Goal: Task Accomplishment & Management: Use online tool/utility

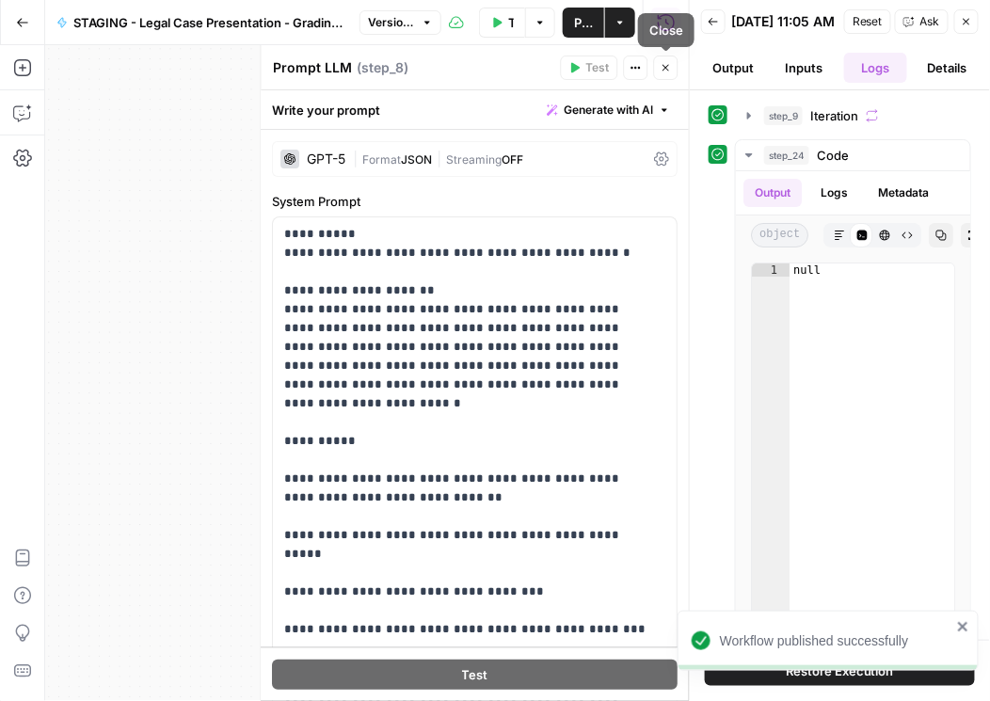
click at [711, 32] on button "Back" at bounding box center [713, 21] width 24 height 24
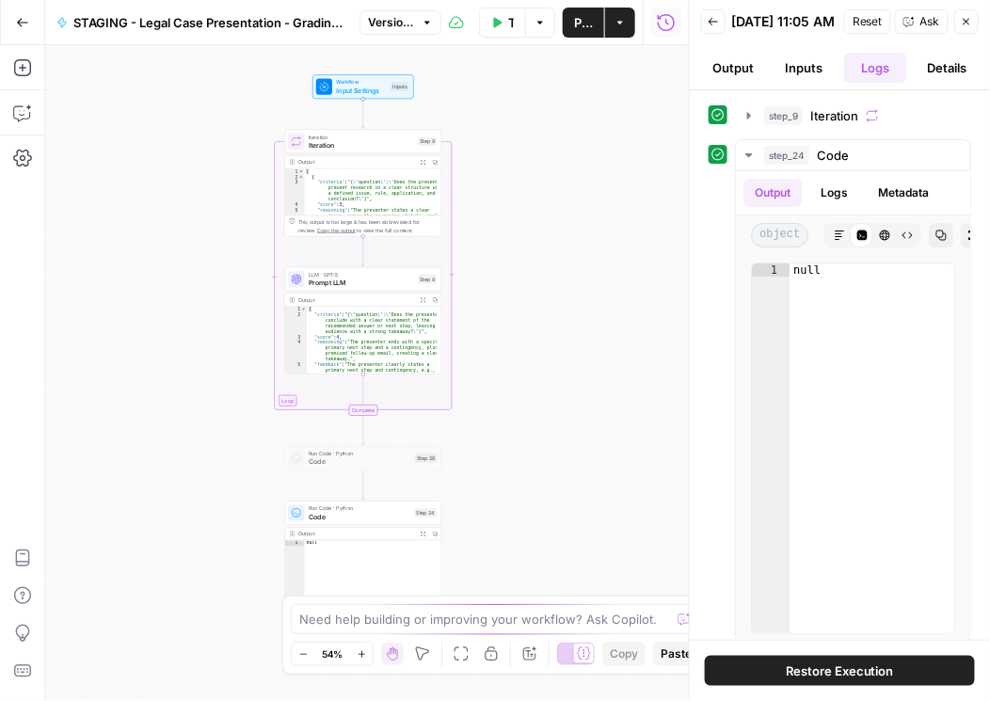
click at [708, 27] on icon "button" at bounding box center [713, 21] width 11 height 11
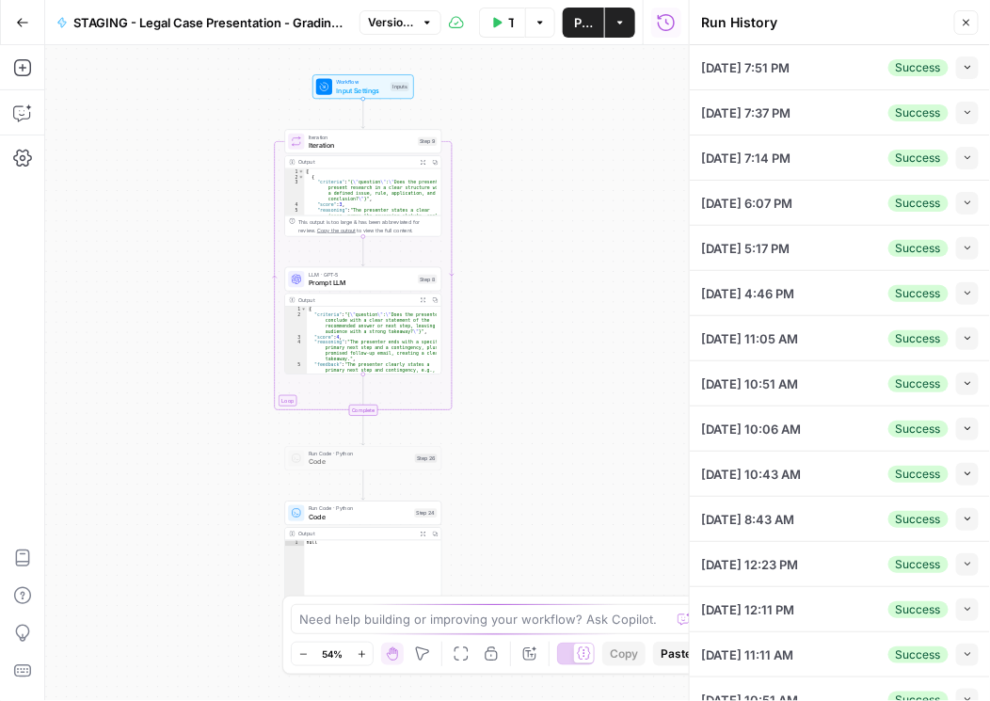
click at [963, 112] on icon "button" at bounding box center [968, 112] width 10 height 10
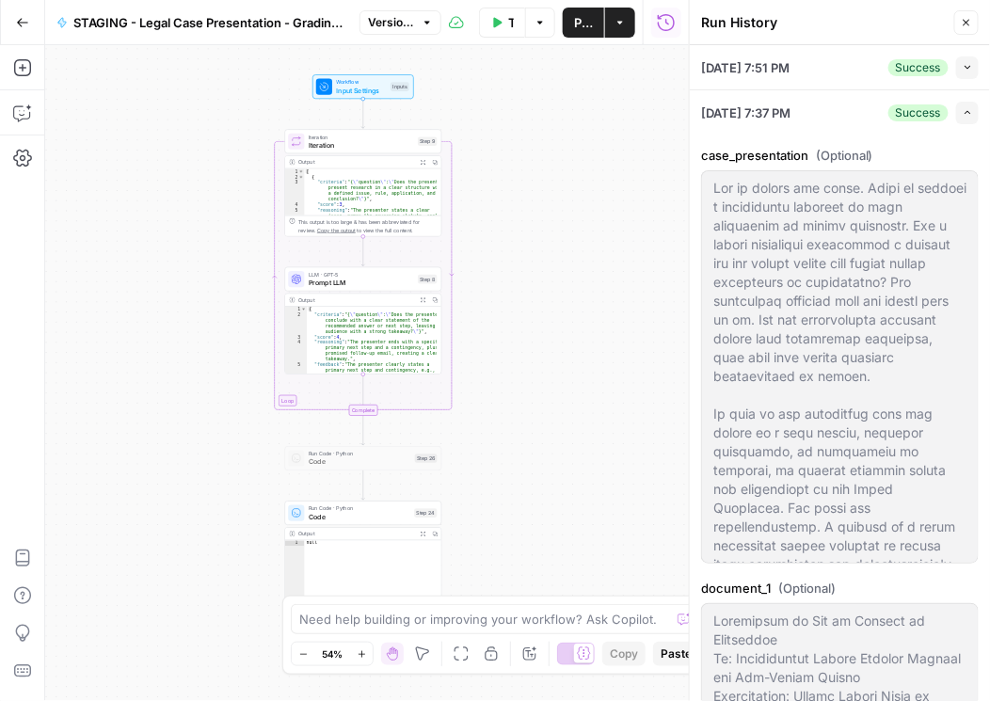
scroll to position [54, 0]
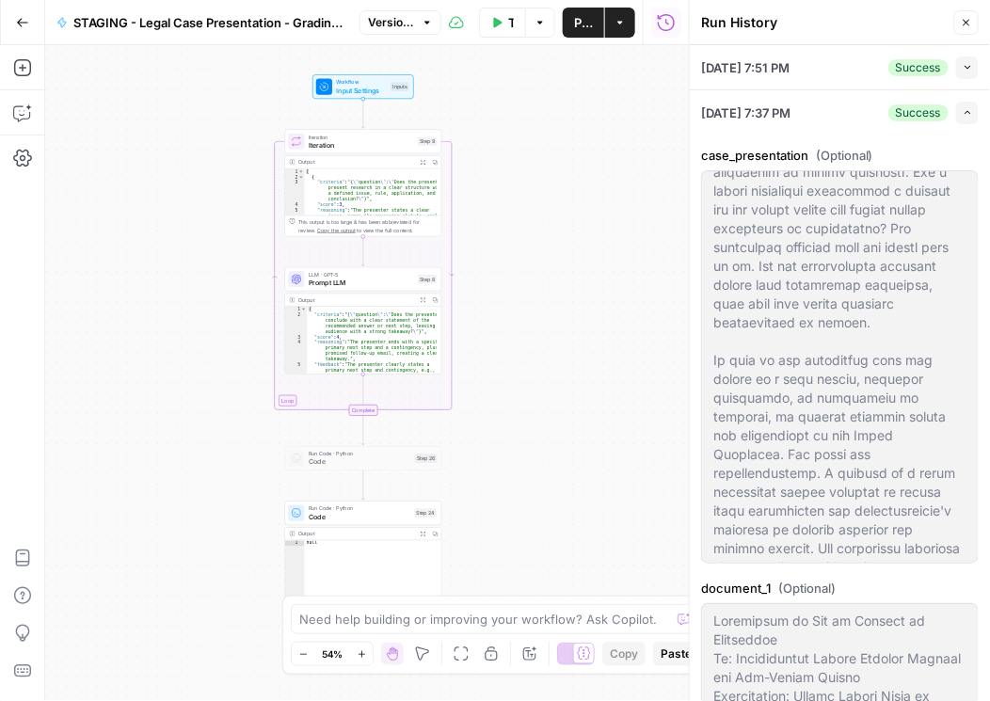
click at [963, 67] on icon "button" at bounding box center [968, 67] width 10 height 10
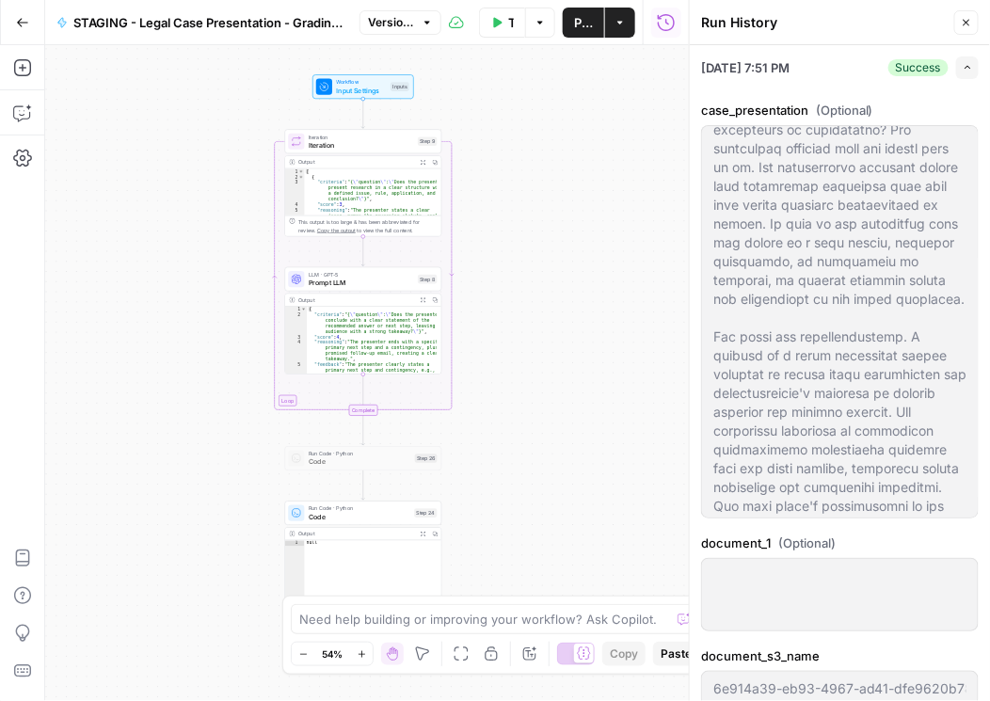
scroll to position [322, 0]
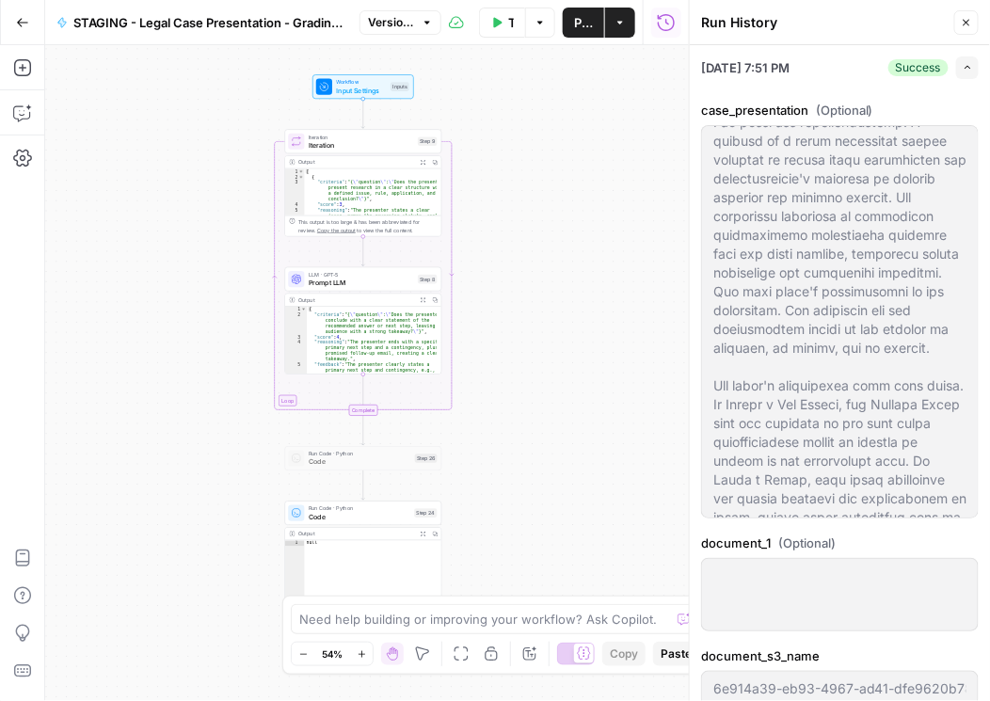
click at [965, 66] on button "Expand" at bounding box center [967, 67] width 23 height 23
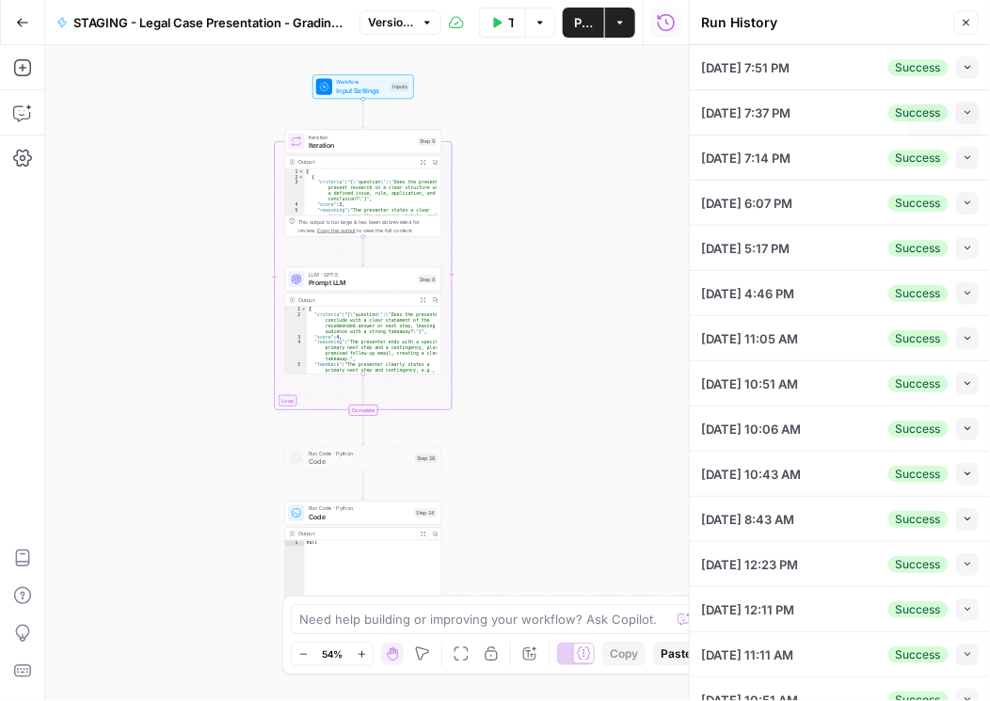
click at [965, 156] on icon "button" at bounding box center [968, 158] width 6 height 4
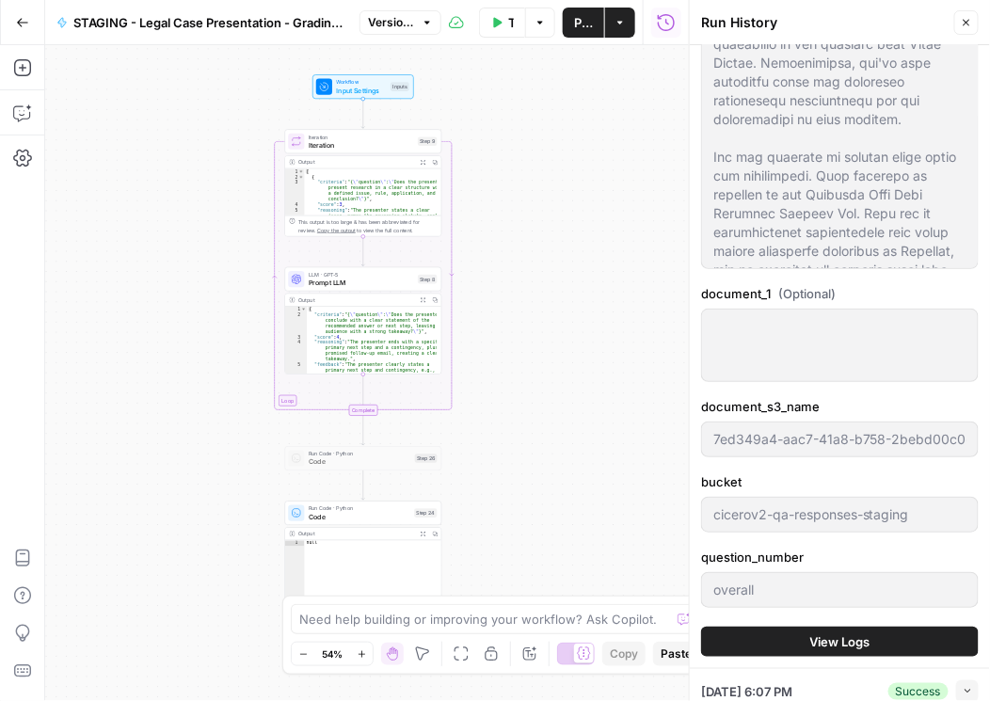
scroll to position [537, 0]
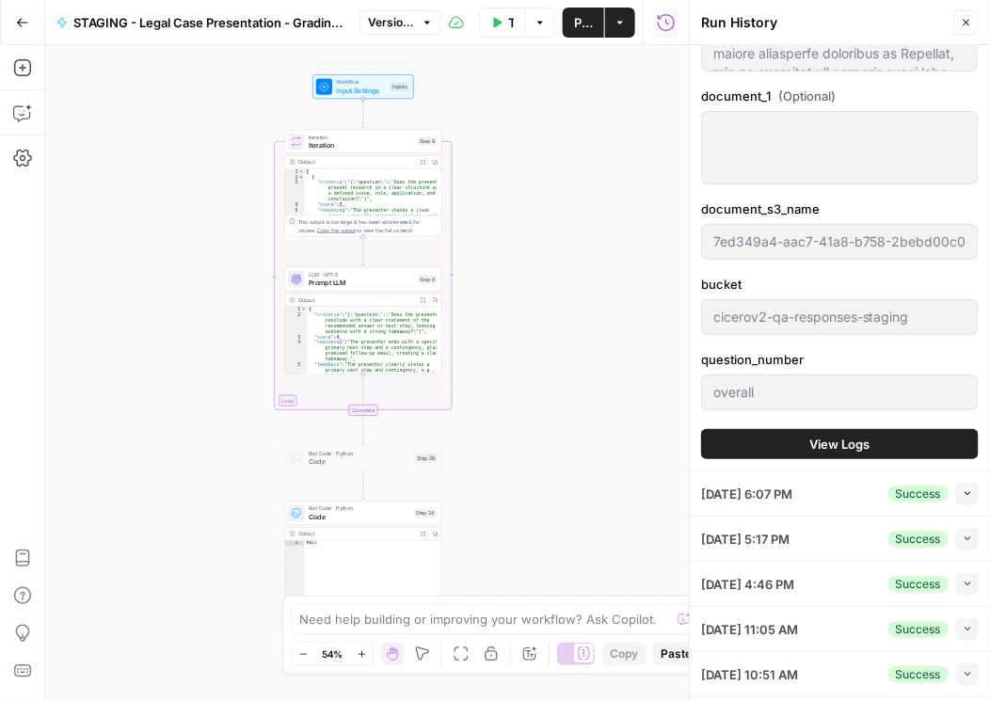
click at [825, 442] on span "View Logs" at bounding box center [840, 444] width 60 height 19
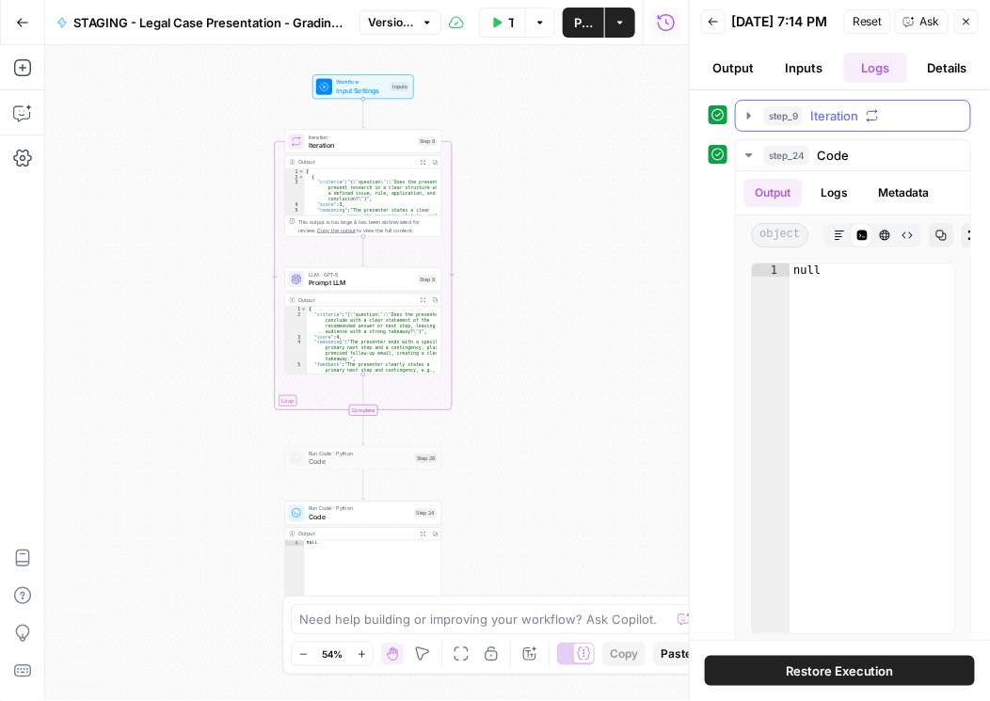
click at [753, 122] on icon "button" at bounding box center [749, 115] width 15 height 15
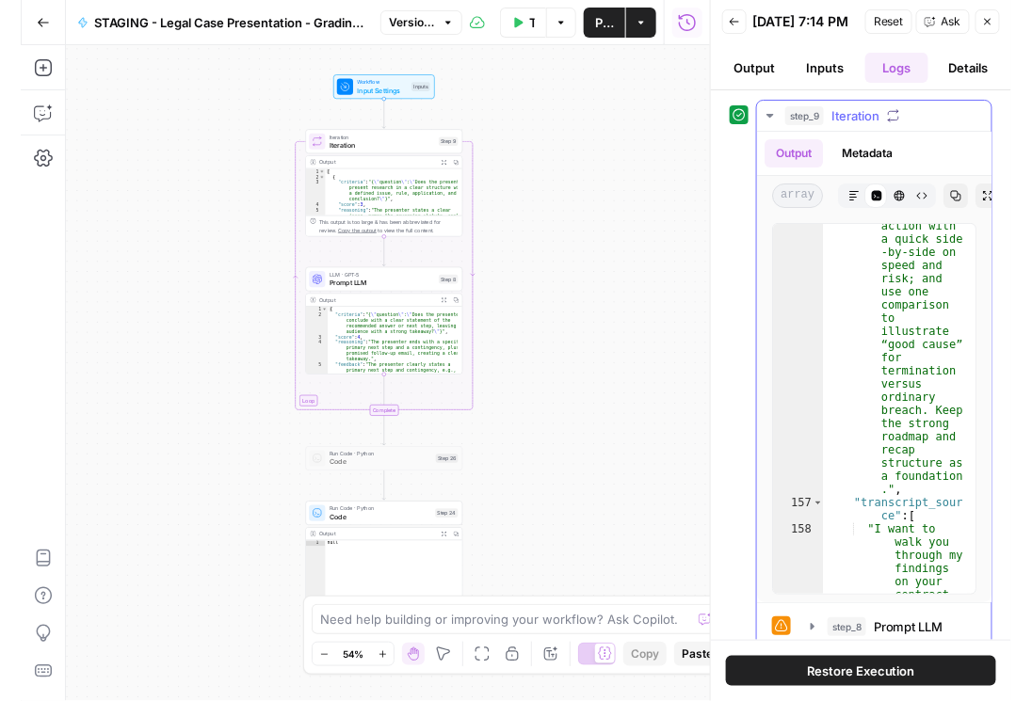
scroll to position [26179, 0]
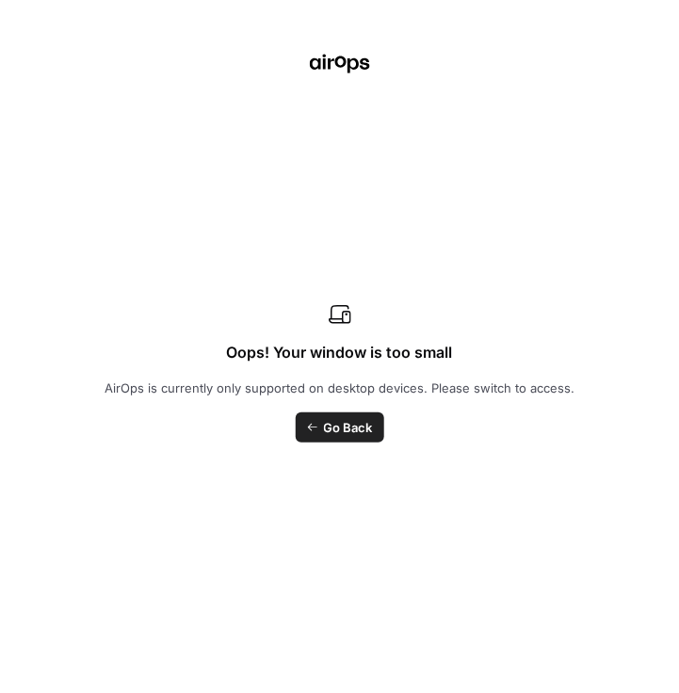
click at [663, 345] on div "Oops! Your window is too small AirOps is currently only supported on desktop de…" at bounding box center [339, 346] width 679 height 693
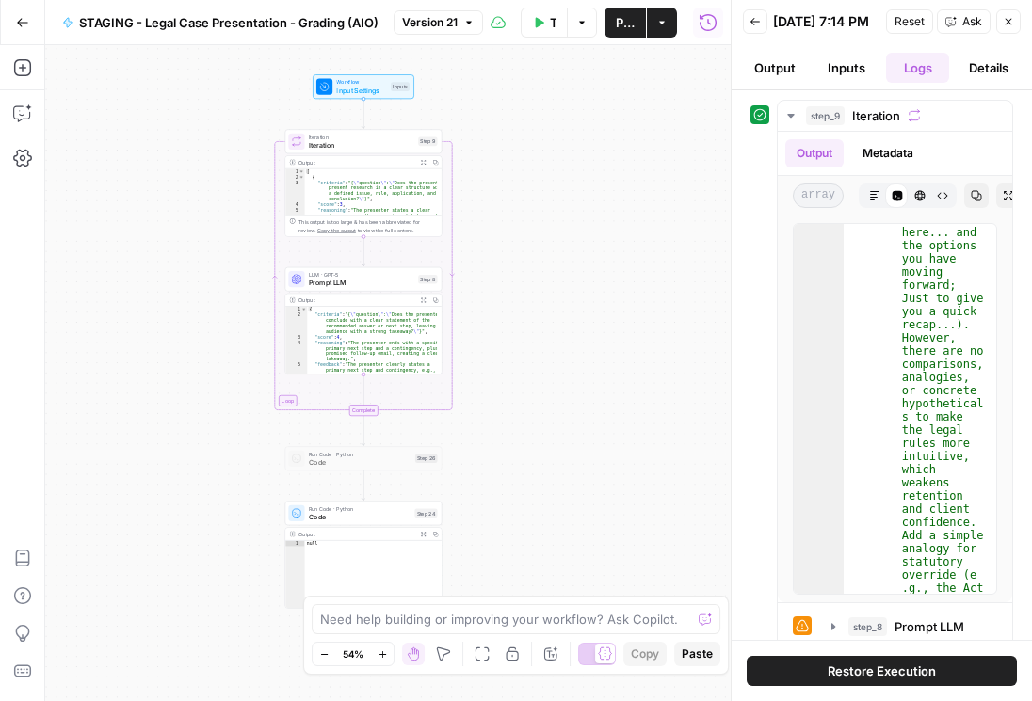
click at [756, 24] on icon "button" at bounding box center [754, 21] width 11 height 11
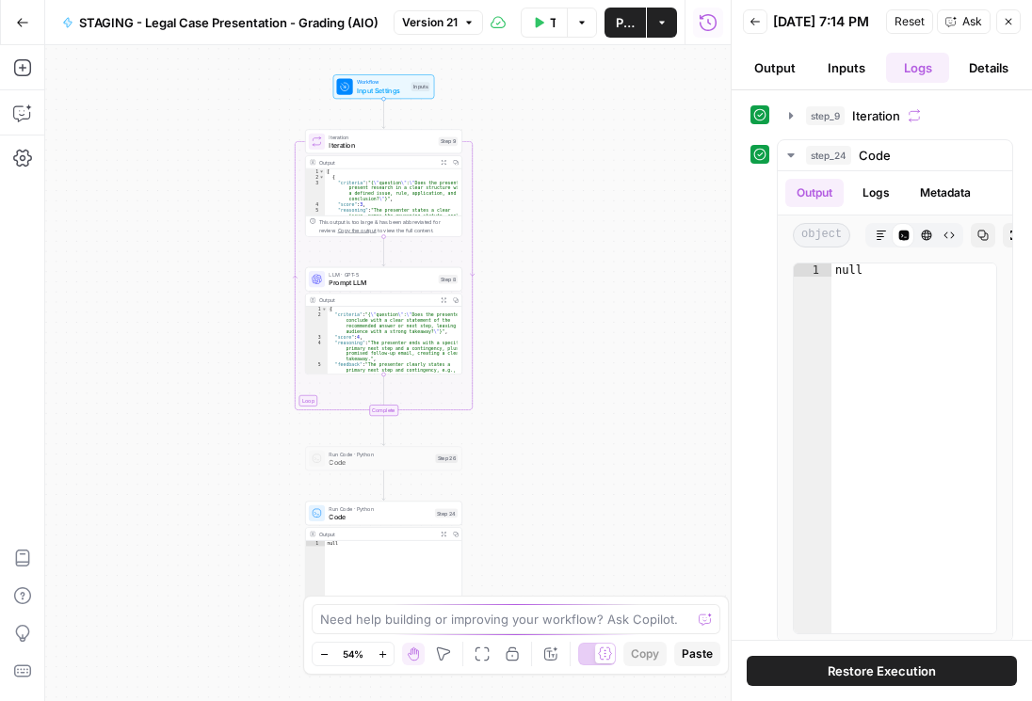
click at [757, 24] on icon "button" at bounding box center [754, 21] width 11 height 11
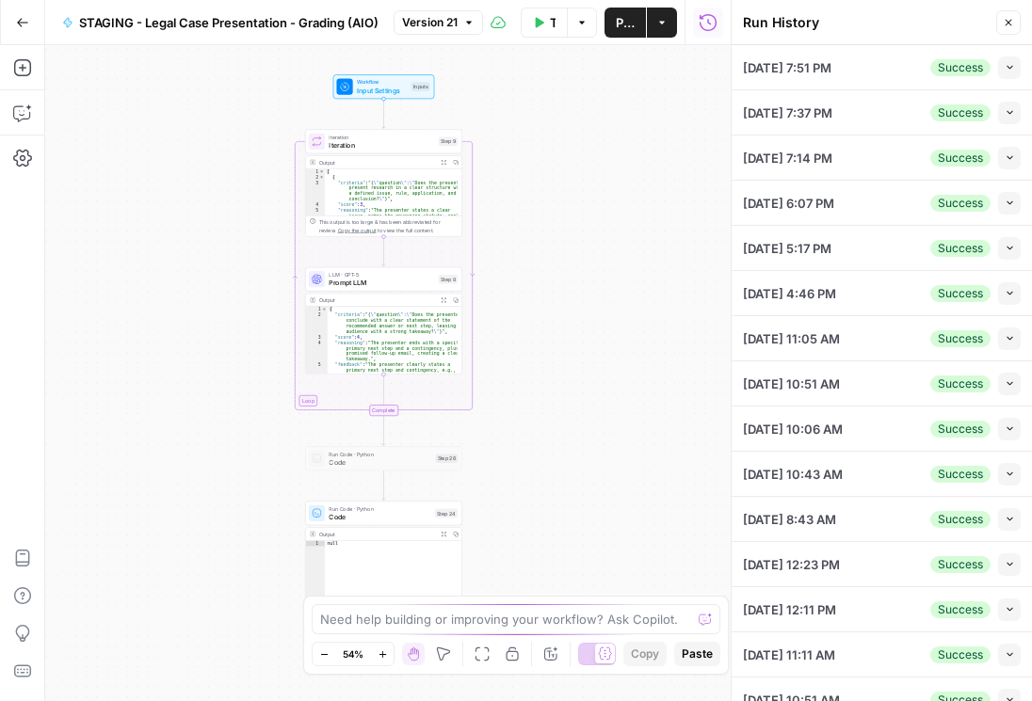
click at [1006, 158] on button "Collapse" at bounding box center [1009, 158] width 23 height 23
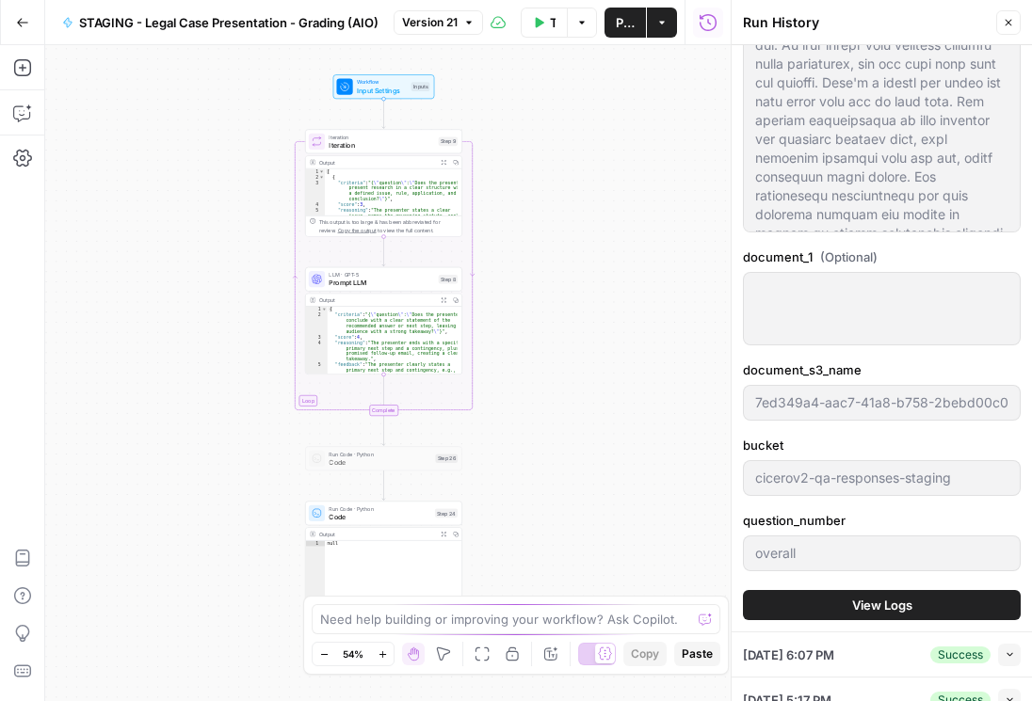
scroll to position [753, 0]
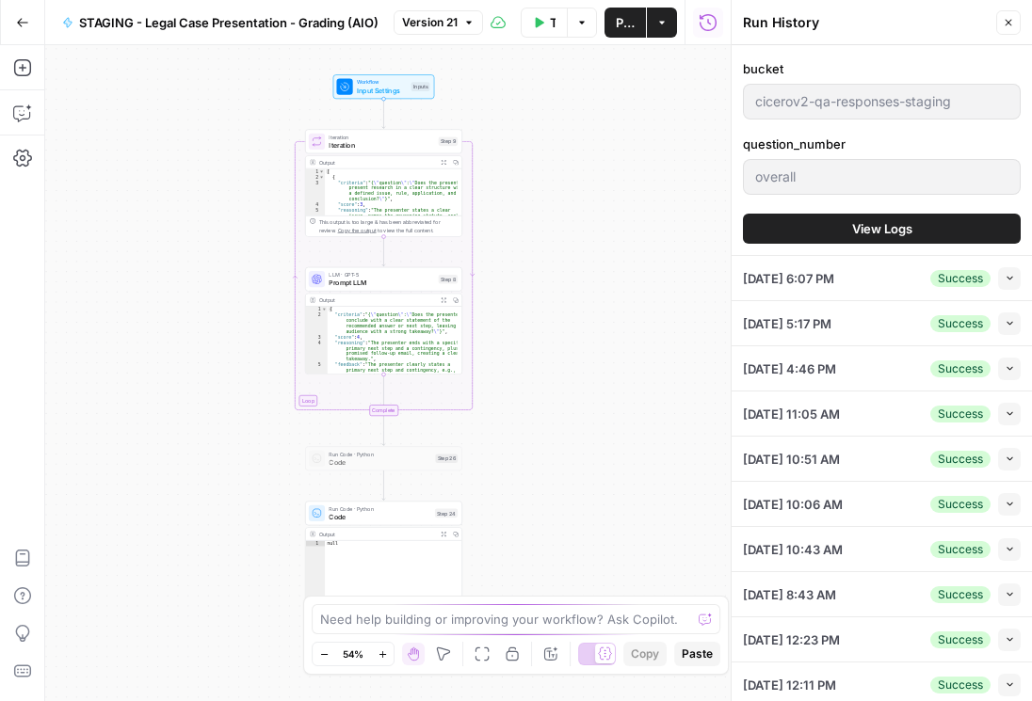
click at [855, 219] on span "View Logs" at bounding box center [882, 228] width 60 height 19
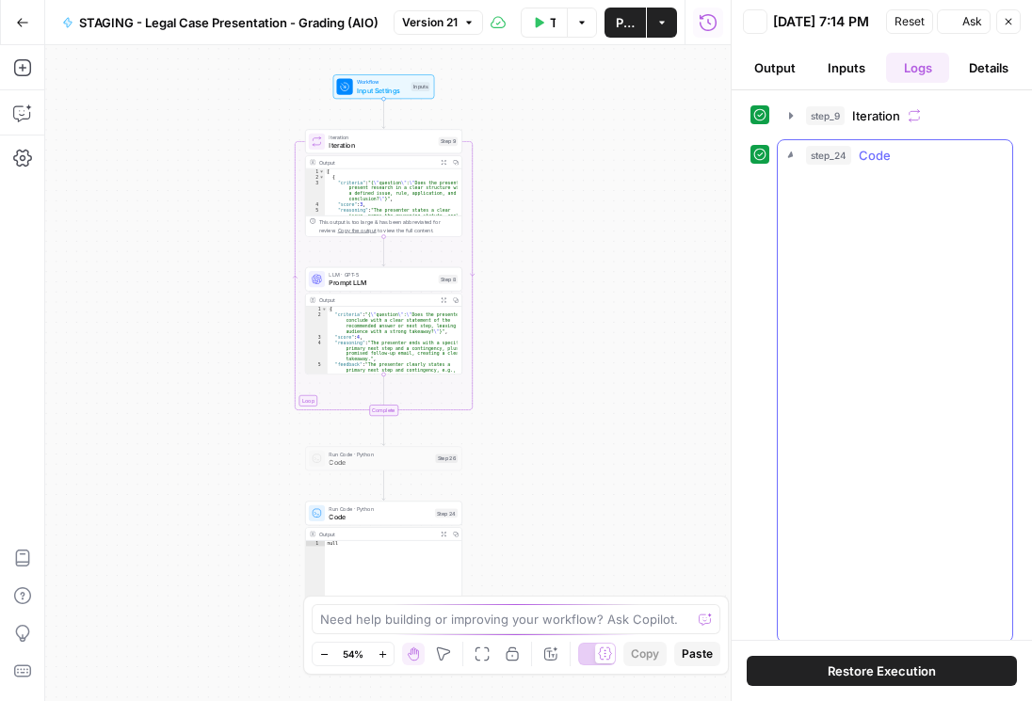
scroll to position [0, 0]
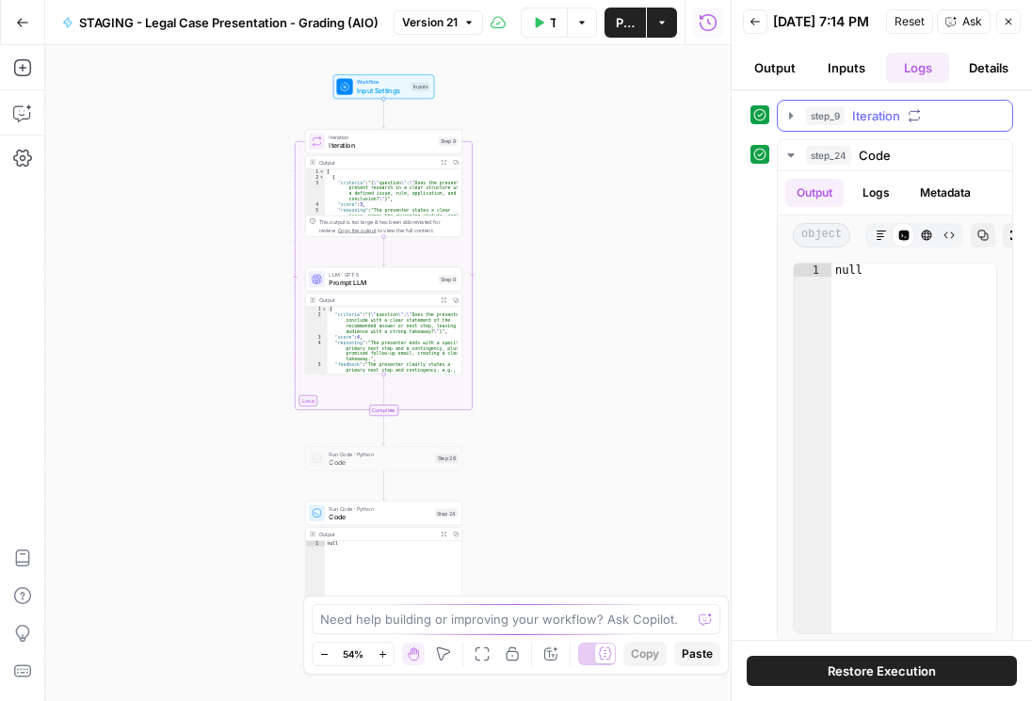
click at [796, 118] on icon "button" at bounding box center [790, 115] width 15 height 15
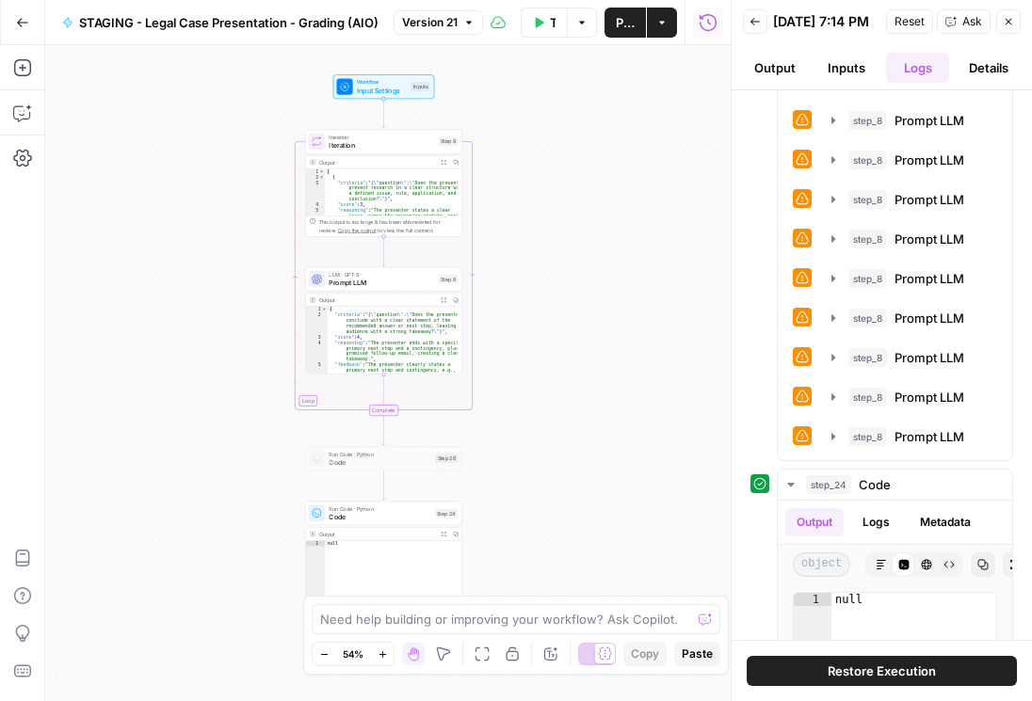
scroll to position [753, 0]
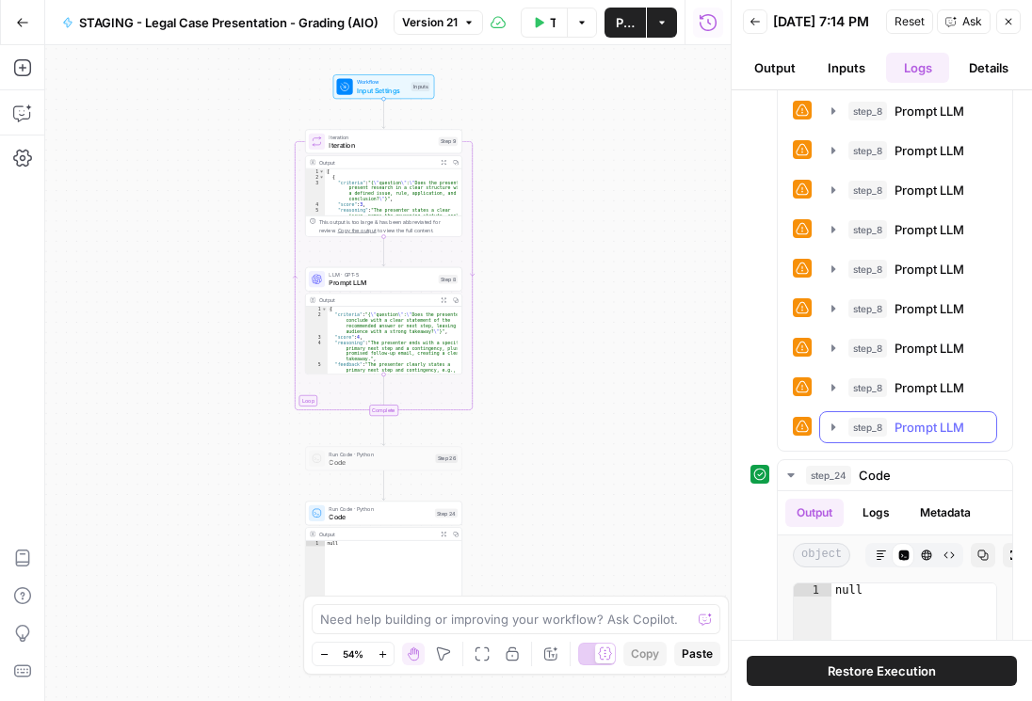
click at [830, 424] on icon "button" at bounding box center [832, 427] width 15 height 15
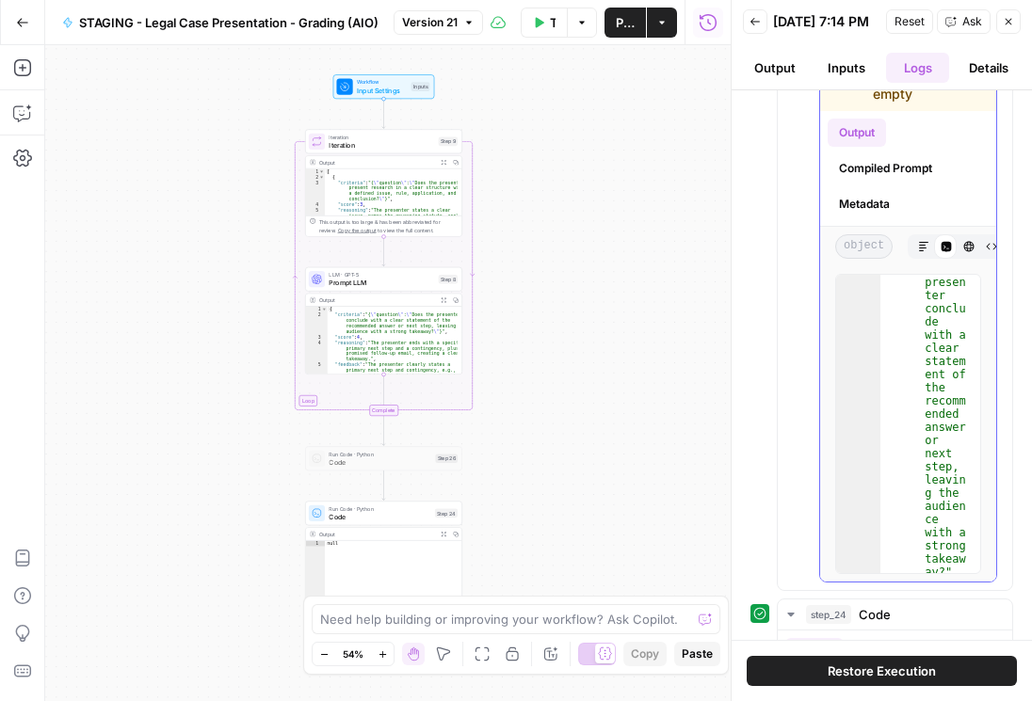
scroll to position [0, 0]
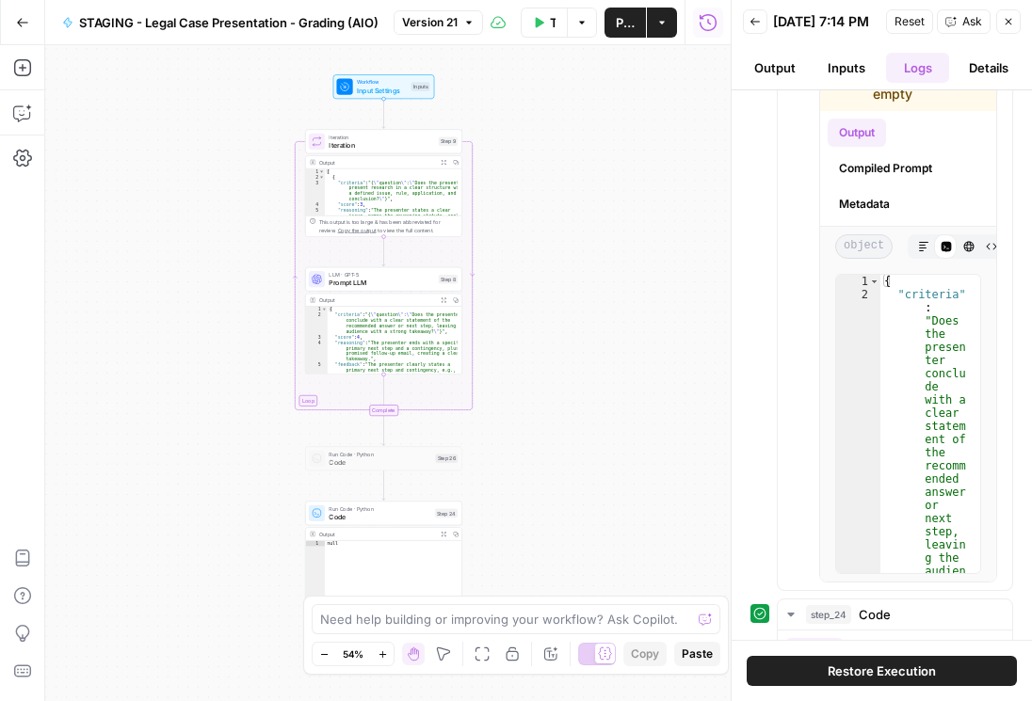
click at [523, 411] on div "Workflow Input Settings Inputs Loop Iteration Iteration Step 9 Output Expand Ou…" at bounding box center [387, 373] width 685 height 656
click at [350, 144] on span "Iteration" at bounding box center [380, 145] width 105 height 10
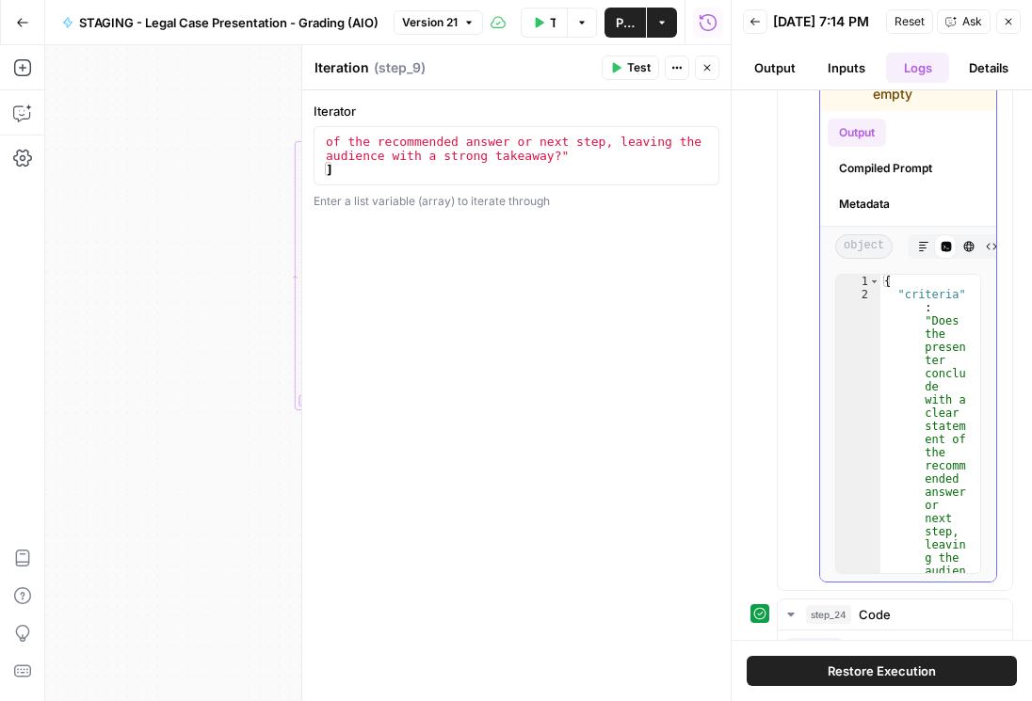
scroll to position [1021, 0]
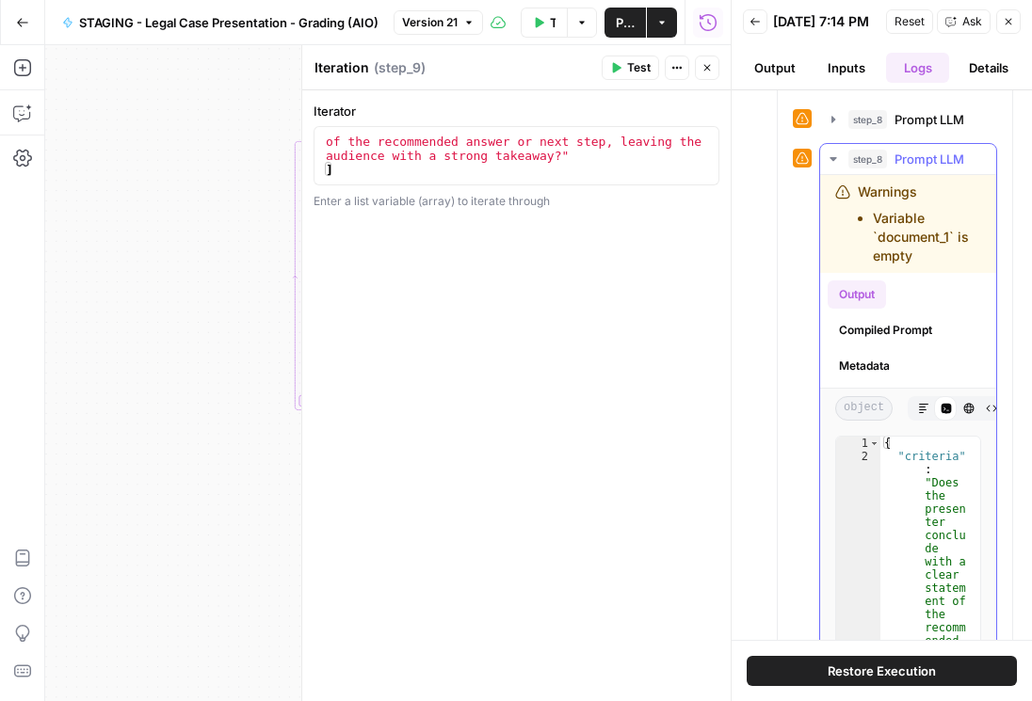
click at [833, 163] on icon "button" at bounding box center [832, 159] width 15 height 15
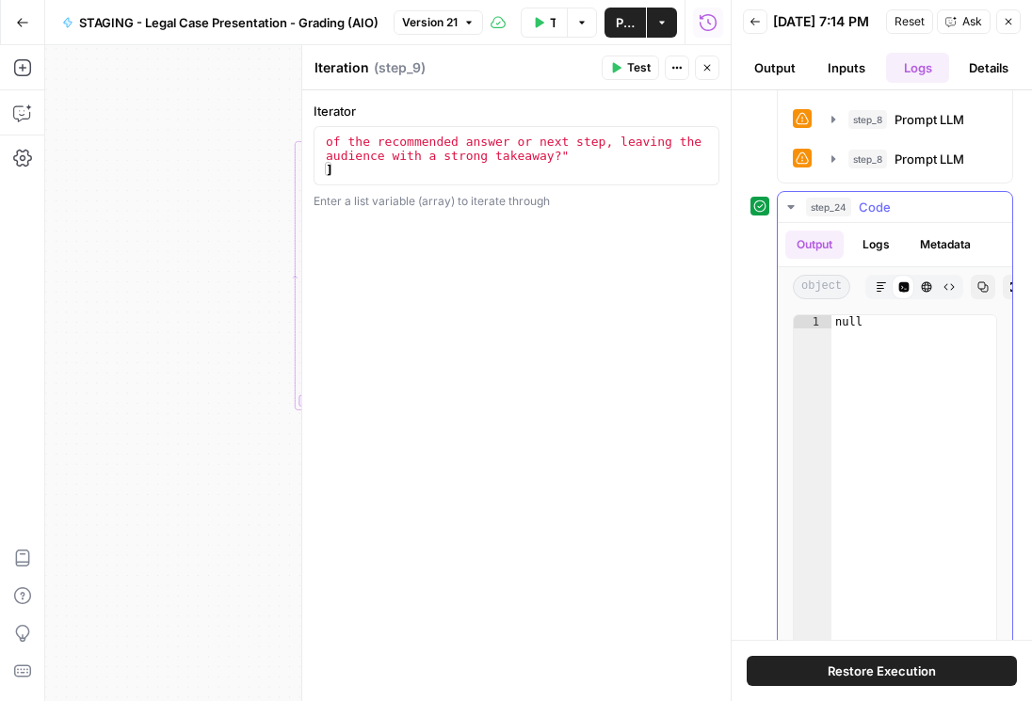
click at [891, 244] on button "Logs" at bounding box center [876, 245] width 50 height 28
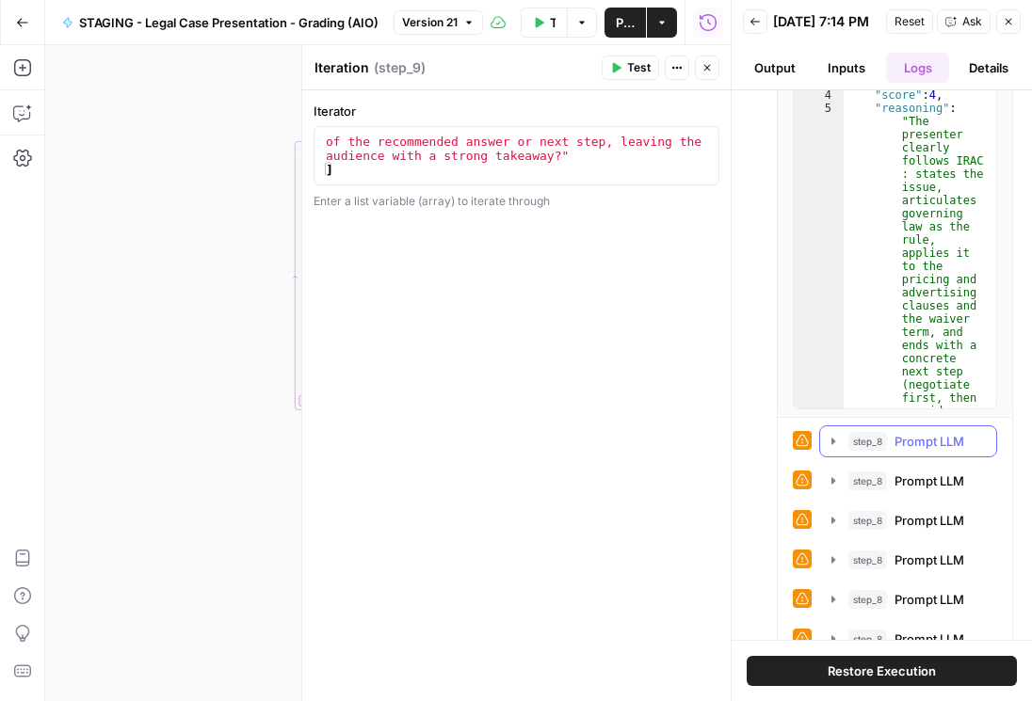
scroll to position [0, 0]
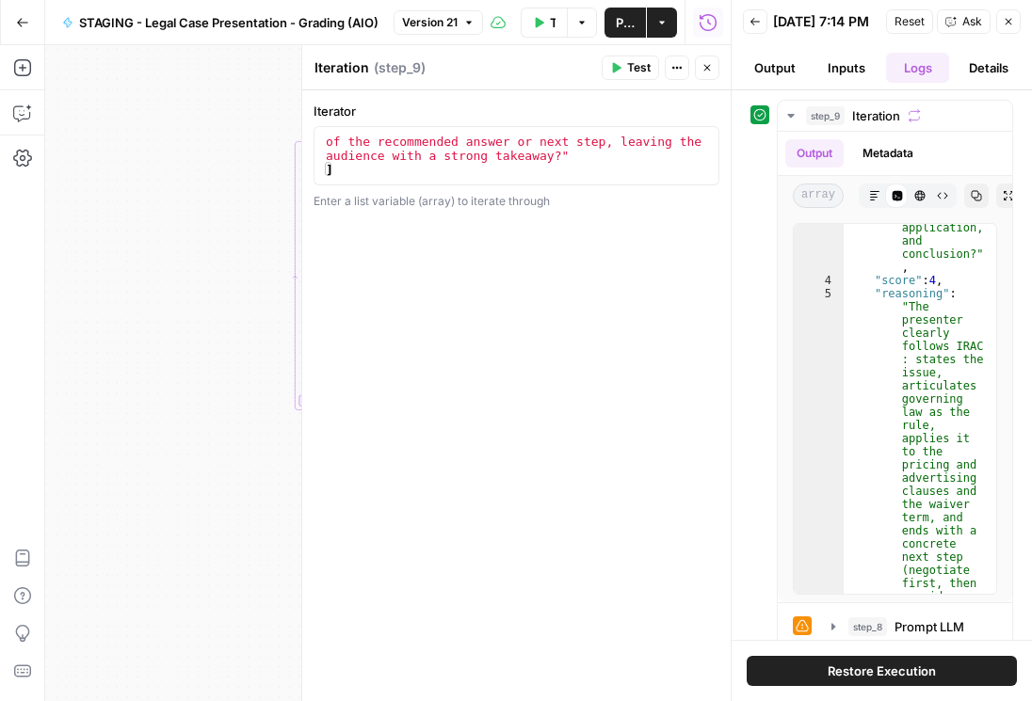
click at [839, 83] on button "Inputs" at bounding box center [846, 68] width 64 height 30
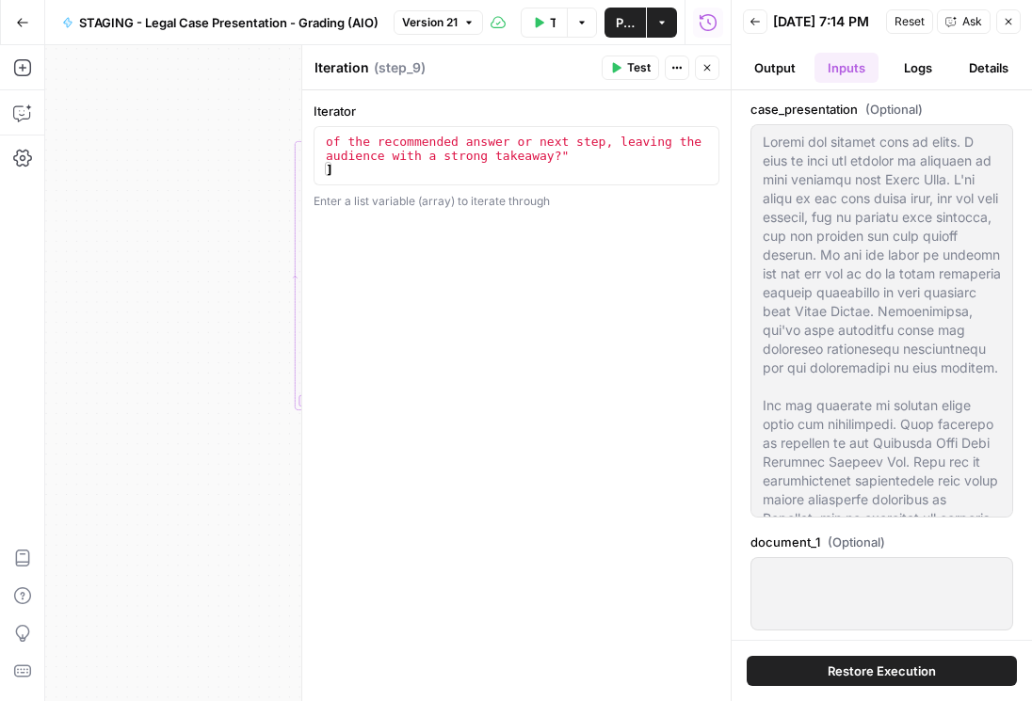
click at [904, 83] on button "Logs" at bounding box center [918, 68] width 64 height 30
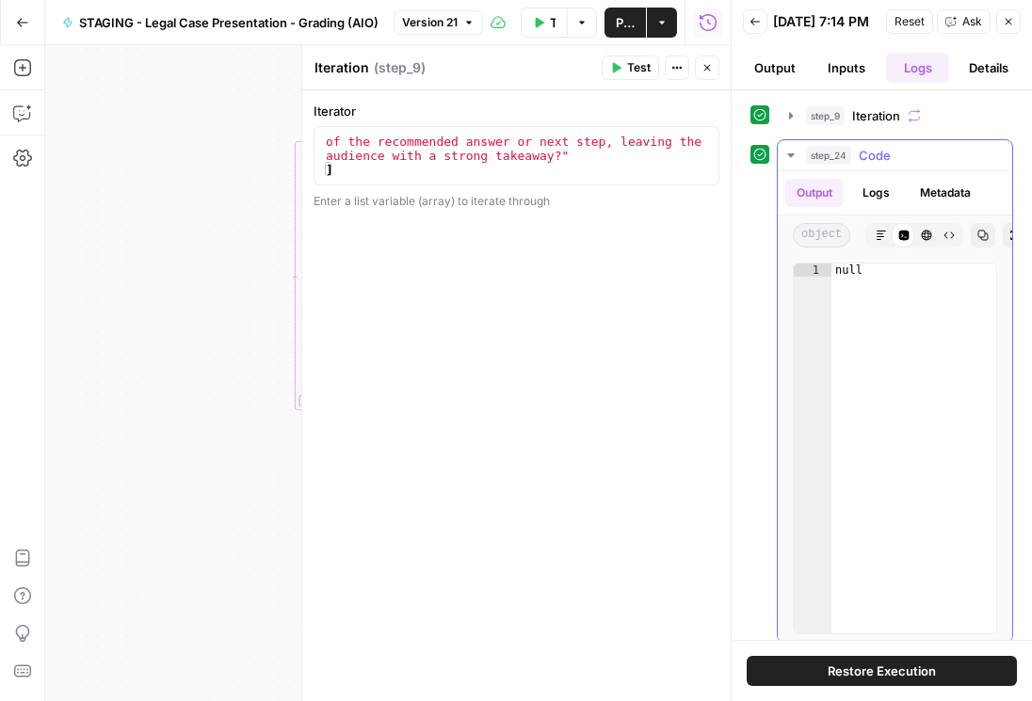
scroll to position [20, 0]
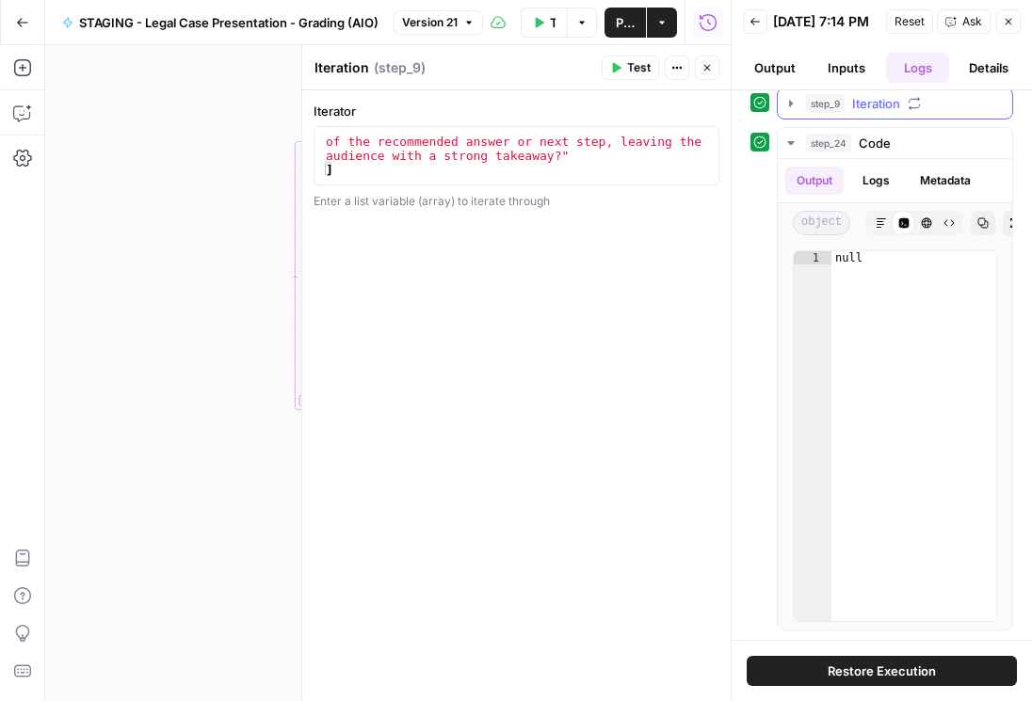
click at [789, 111] on icon "button" at bounding box center [790, 103] width 15 height 15
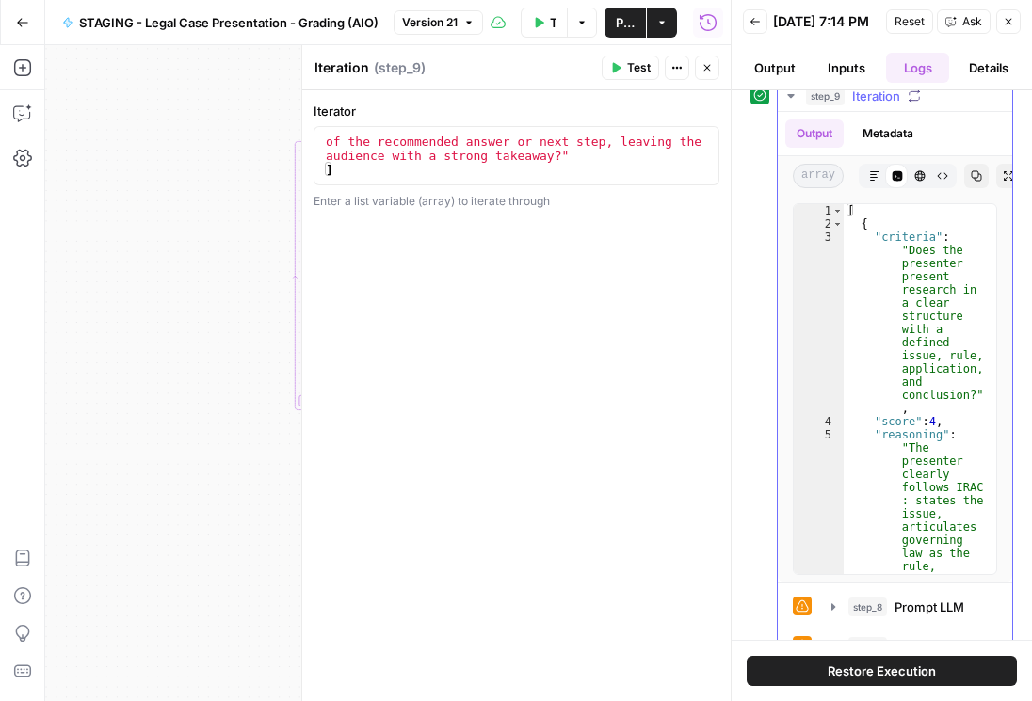
click at [805, 613] on icon at bounding box center [801, 606] width 13 height 13
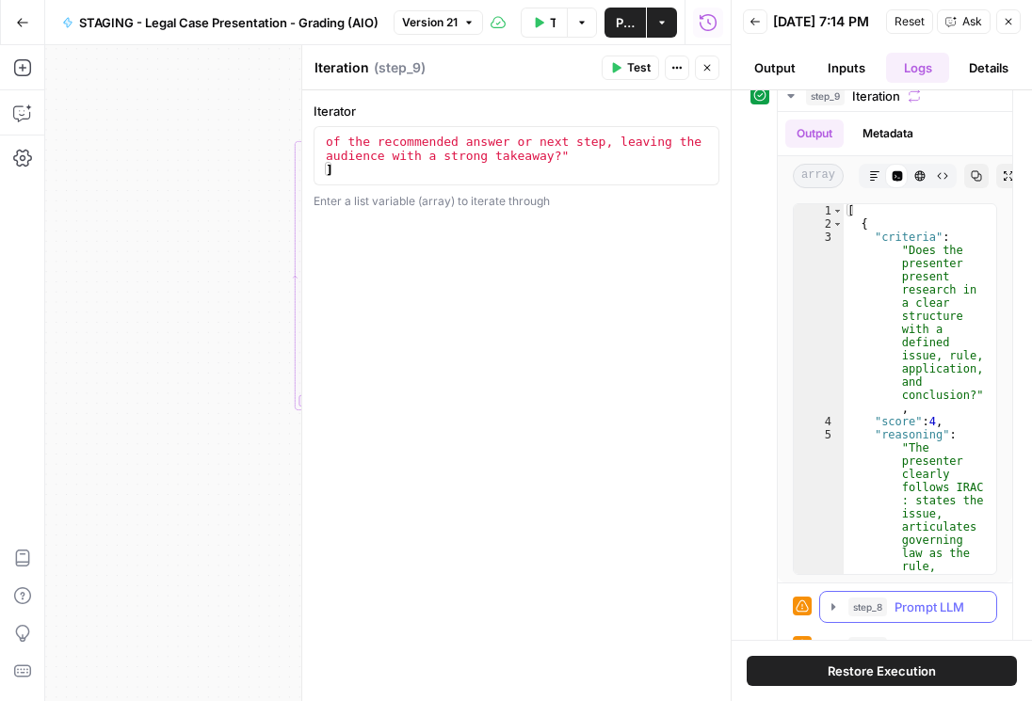
click at [832, 610] on icon "button" at bounding box center [833, 606] width 4 height 7
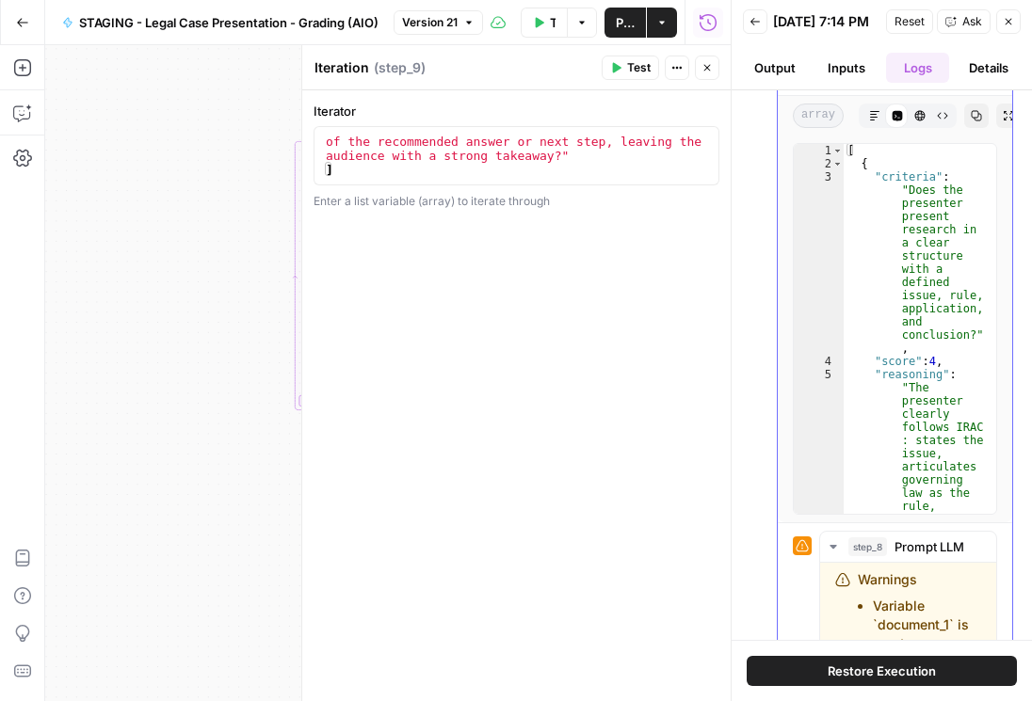
scroll to position [343, 0]
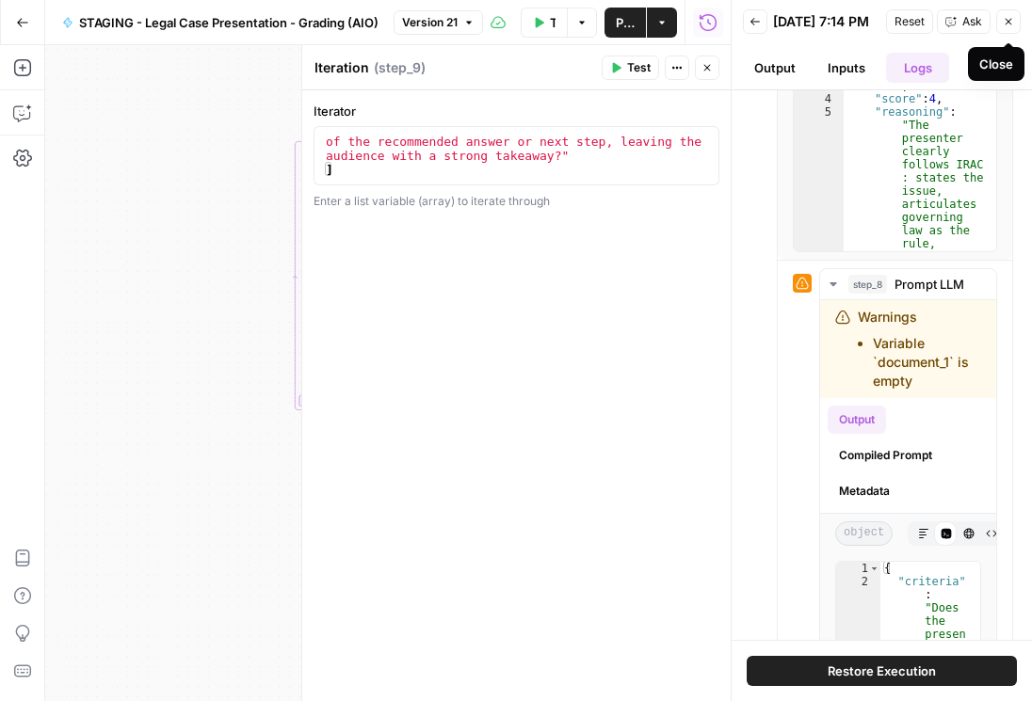
click at [1009, 25] on icon "button" at bounding box center [1008, 22] width 7 height 7
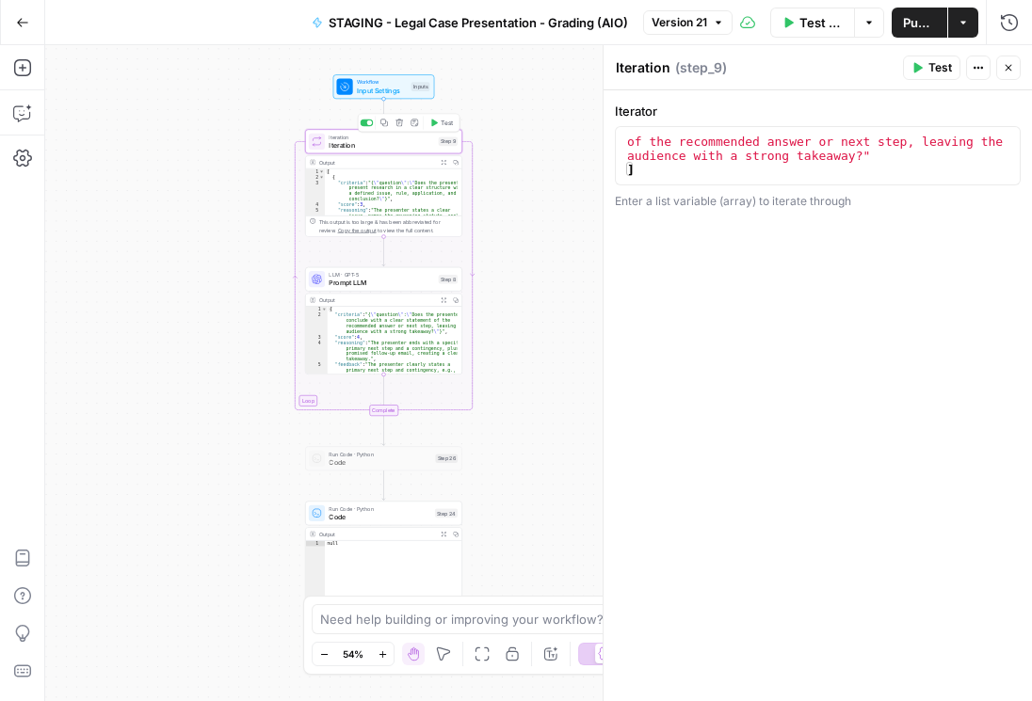
click at [356, 142] on span "Iteration" at bounding box center [380, 145] width 105 height 10
click at [366, 88] on span "Input Settings" at bounding box center [382, 91] width 50 height 10
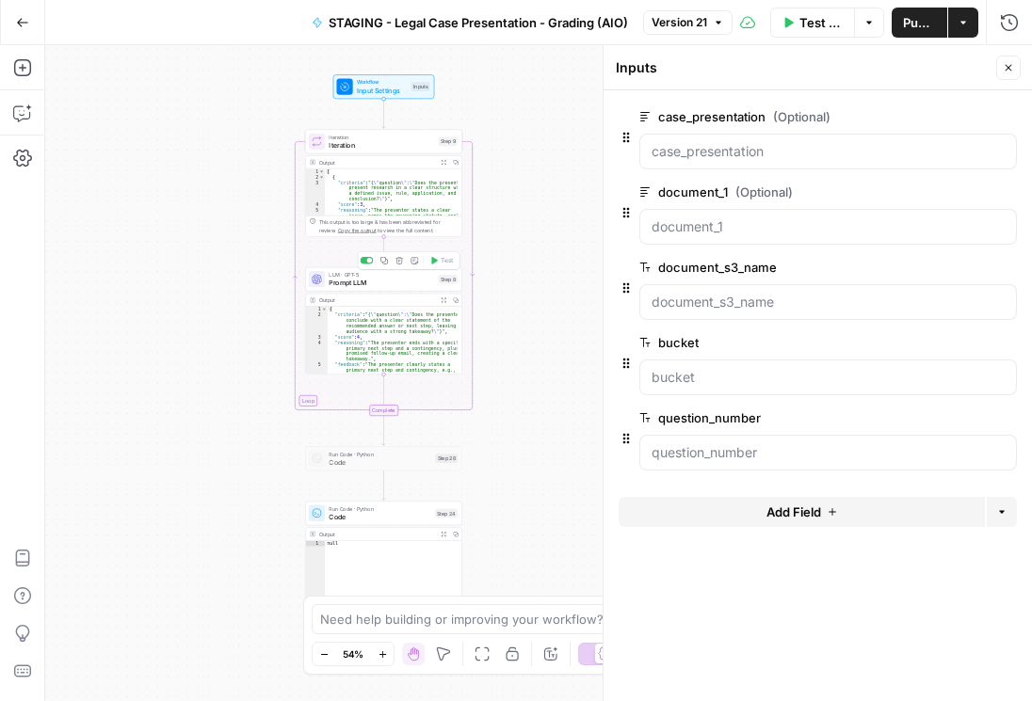
click at [370, 279] on span "Prompt LLM" at bounding box center [380, 283] width 105 height 10
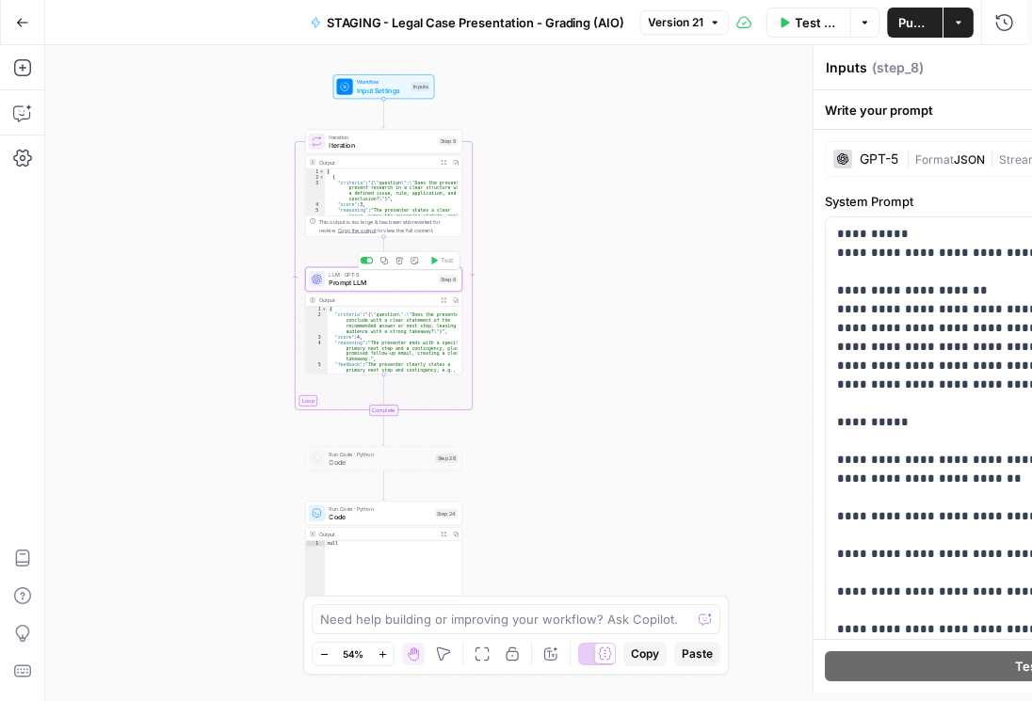
type textarea "Prompt LLM"
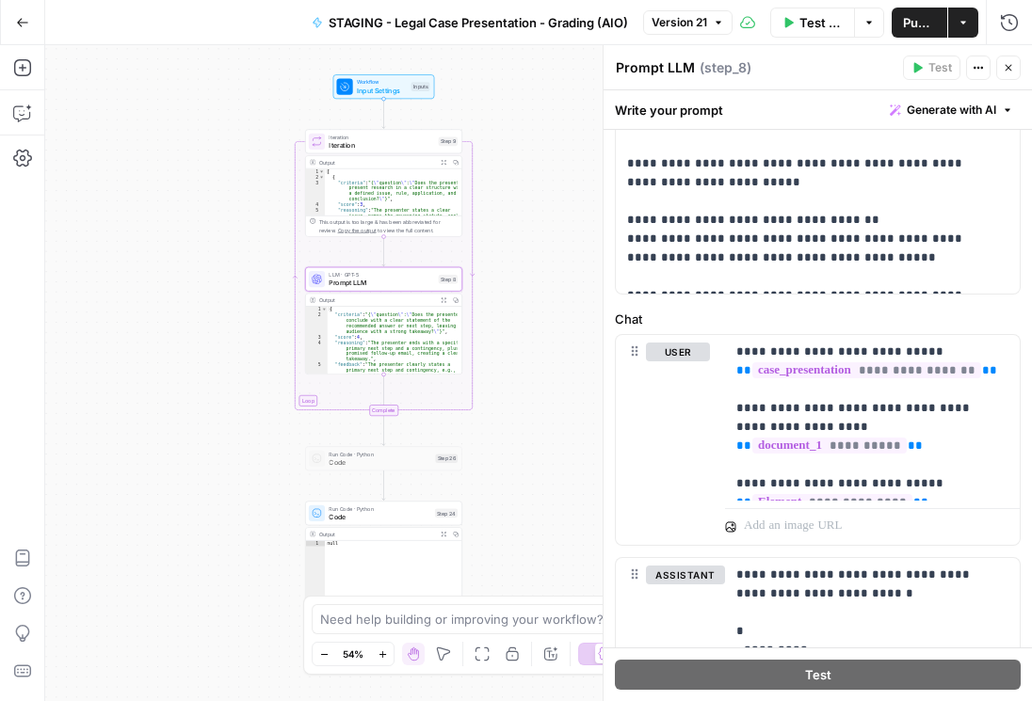
scroll to position [698, 0]
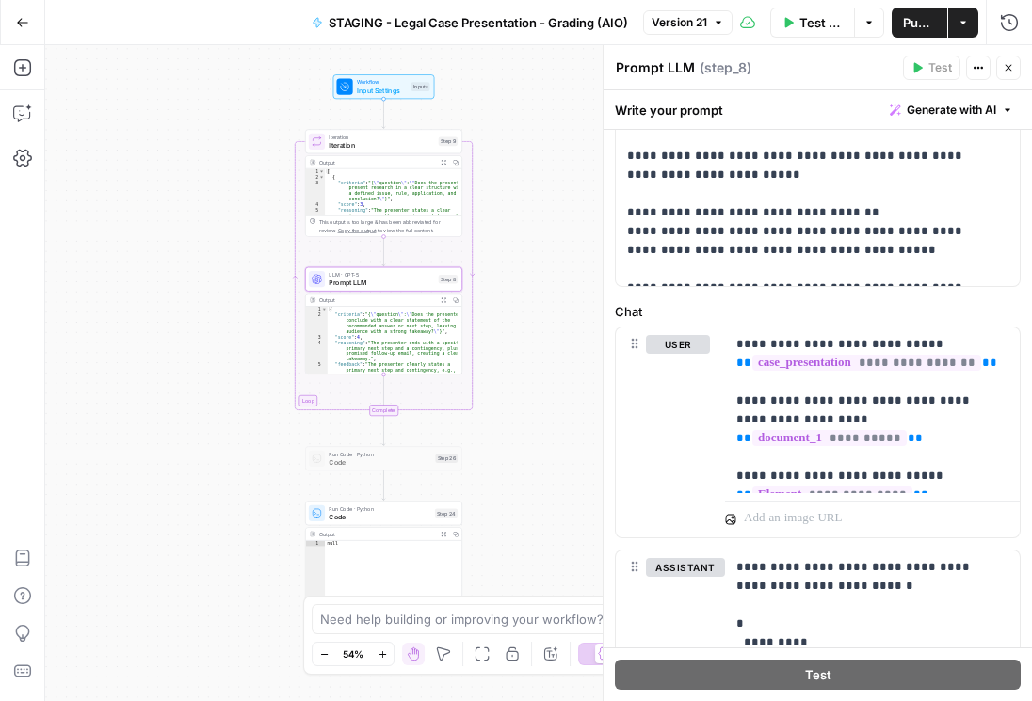
click at [570, 401] on div "Workflow Input Settings Inputs Loop Iteration Iteration Step 9 Output Expand Ou…" at bounding box center [538, 373] width 986 height 656
